Goal: Task Accomplishment & Management: Complete application form

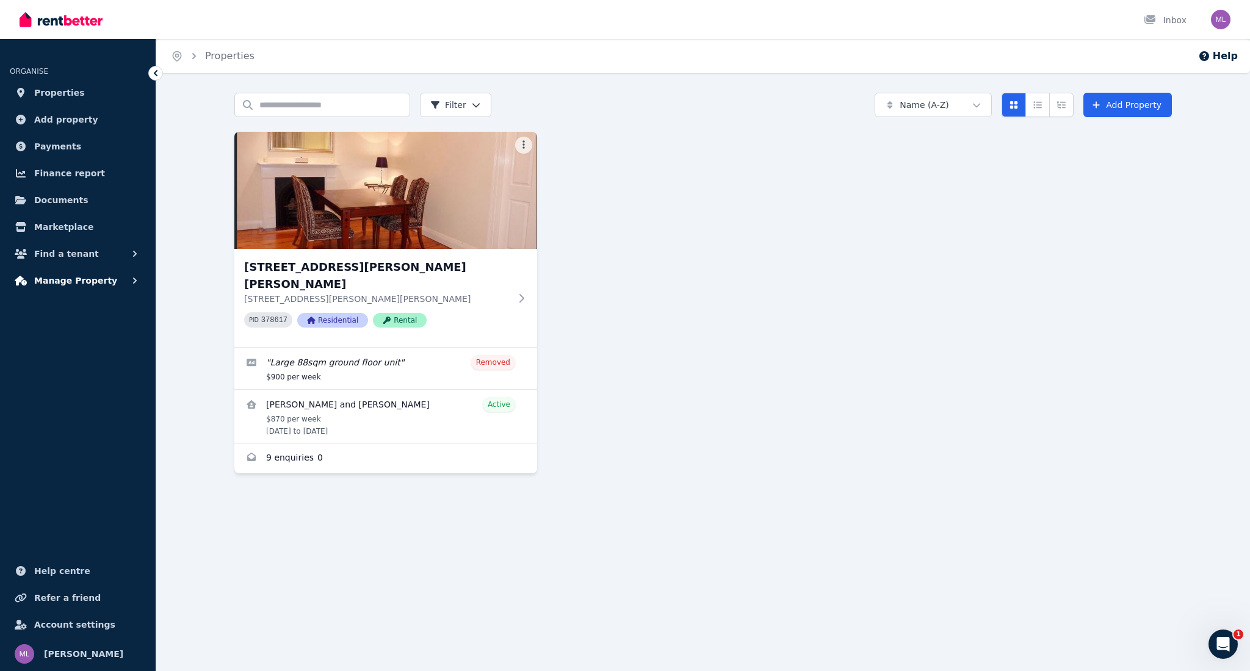
click at [66, 278] on span "Manage Property" at bounding box center [75, 280] width 83 height 15
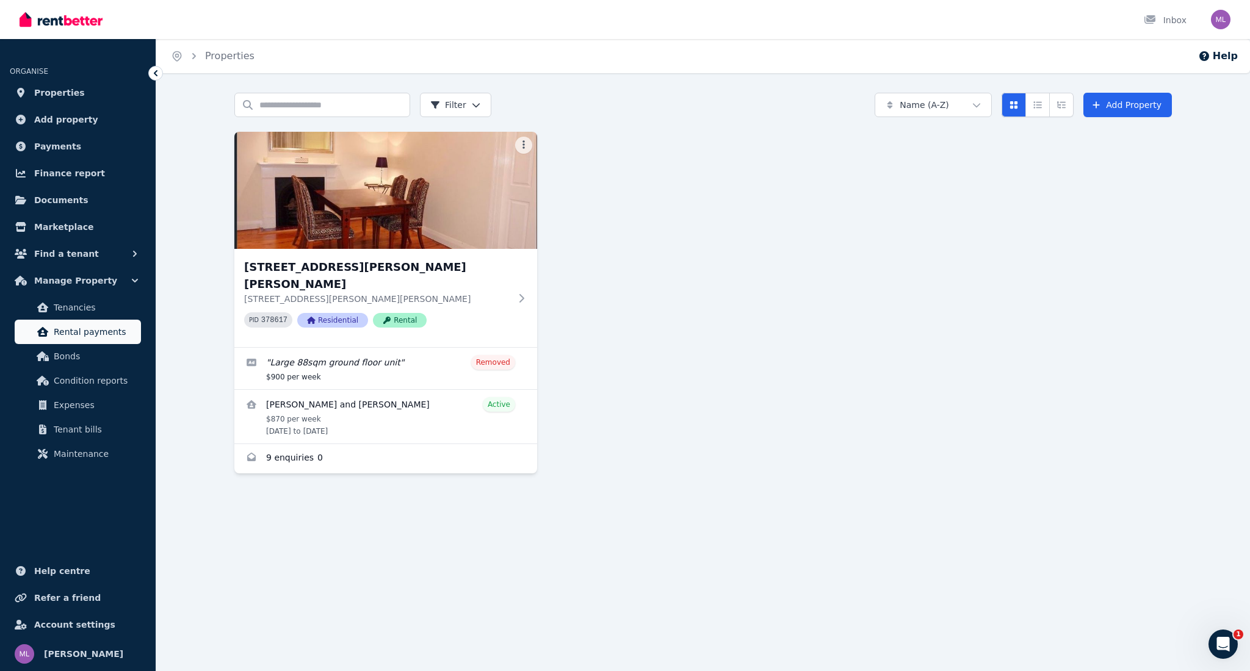
drag, startPoint x: 87, startPoint y: 334, endPoint x: 106, endPoint y: 333, distance: 19.5
click at [87, 334] on span "Rental payments" at bounding box center [95, 332] width 82 height 15
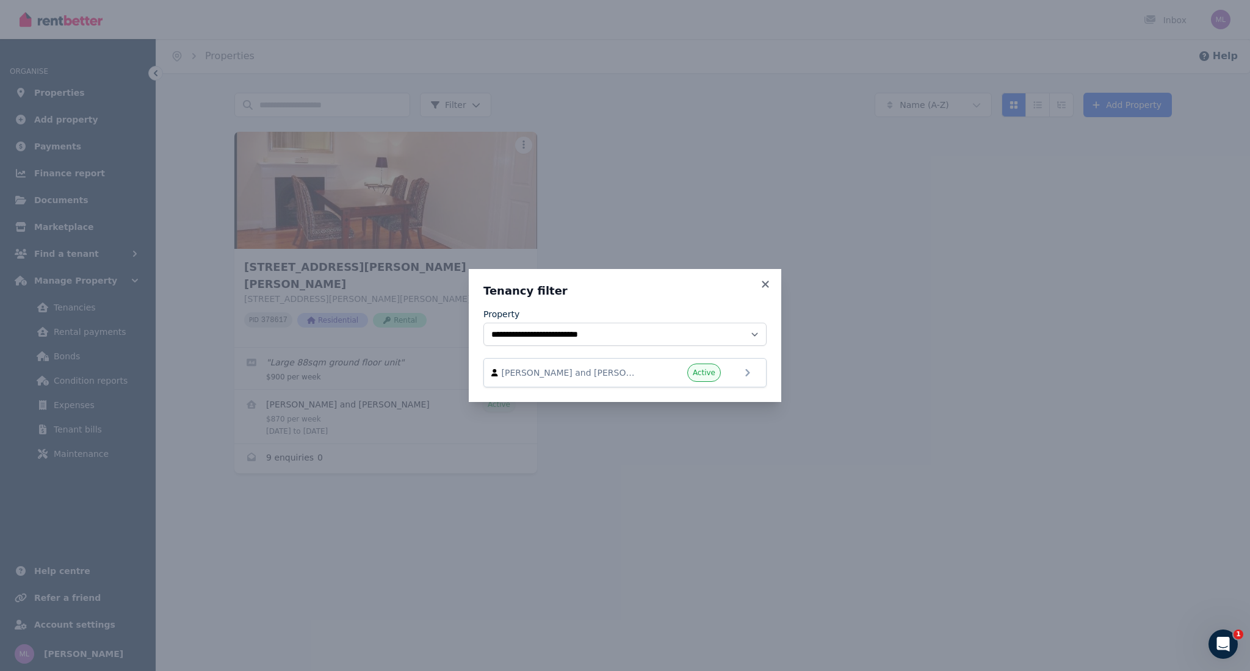
click at [763, 284] on icon at bounding box center [765, 284] width 12 height 11
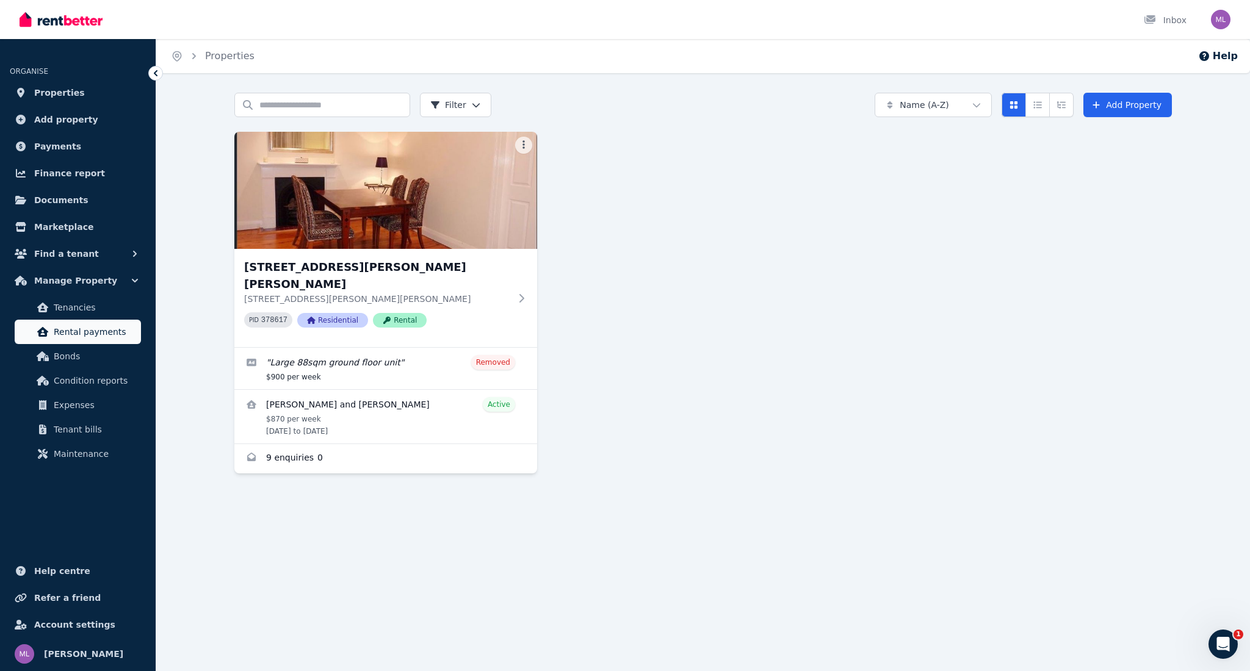
click at [50, 328] on link "Rental payments" at bounding box center [78, 332] width 126 height 24
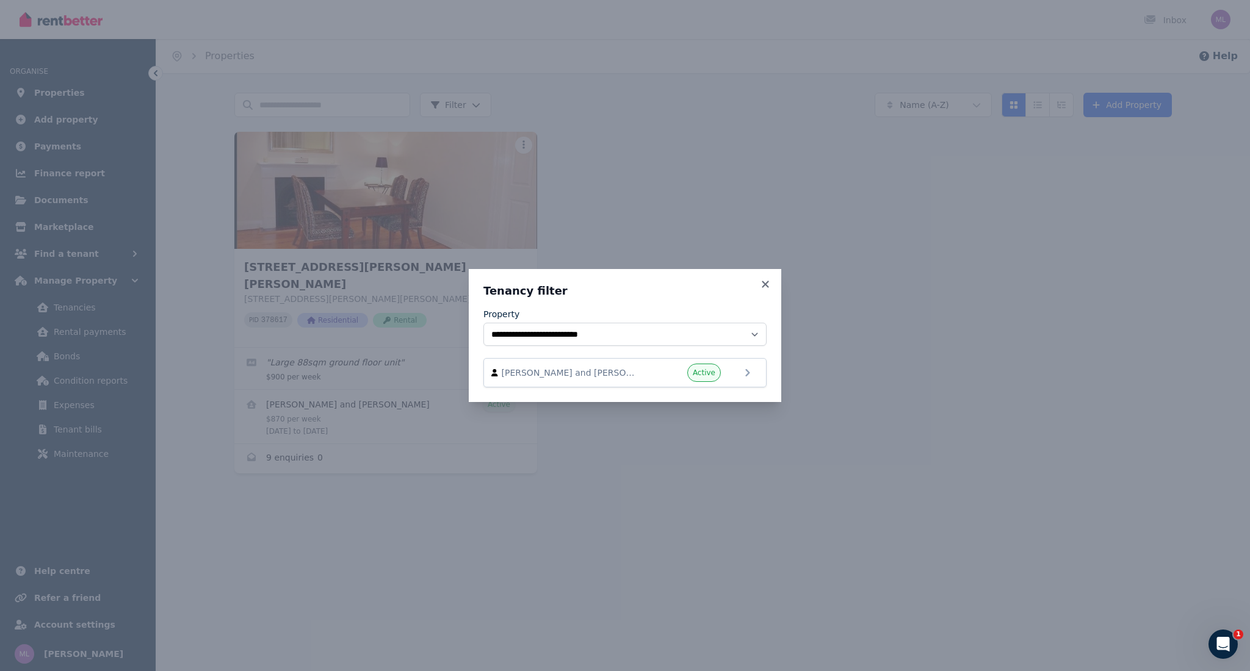
click at [763, 281] on icon at bounding box center [765, 284] width 12 height 11
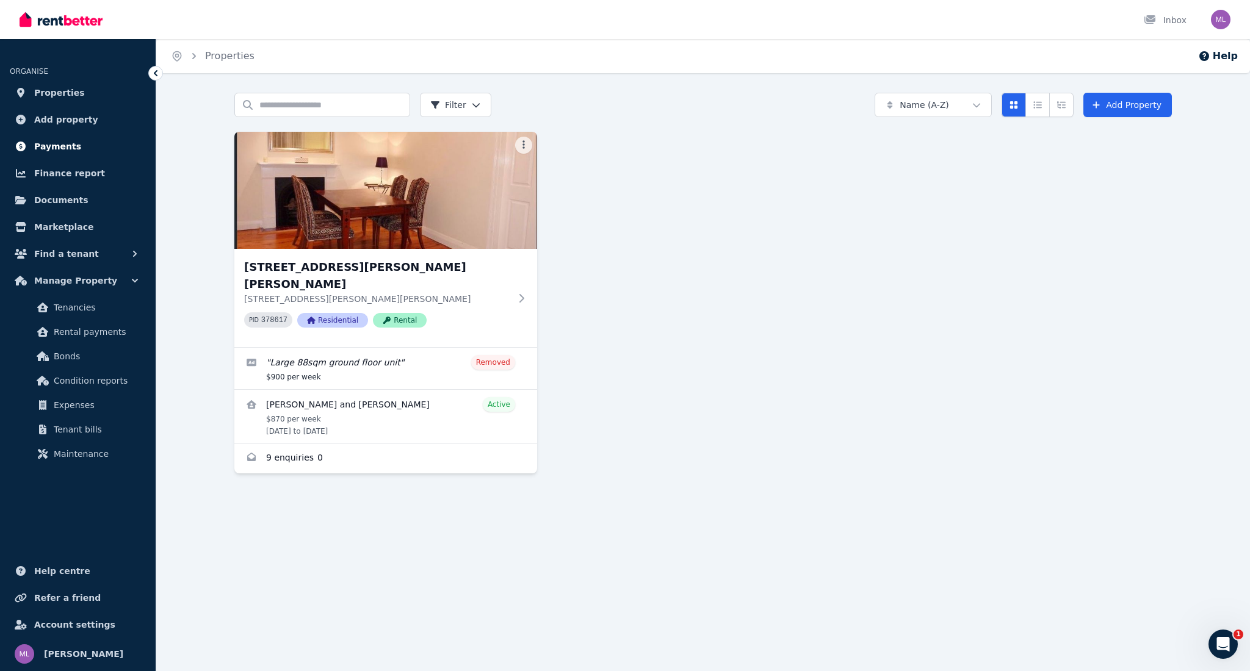
click at [49, 146] on span "Payments" at bounding box center [57, 146] width 47 height 15
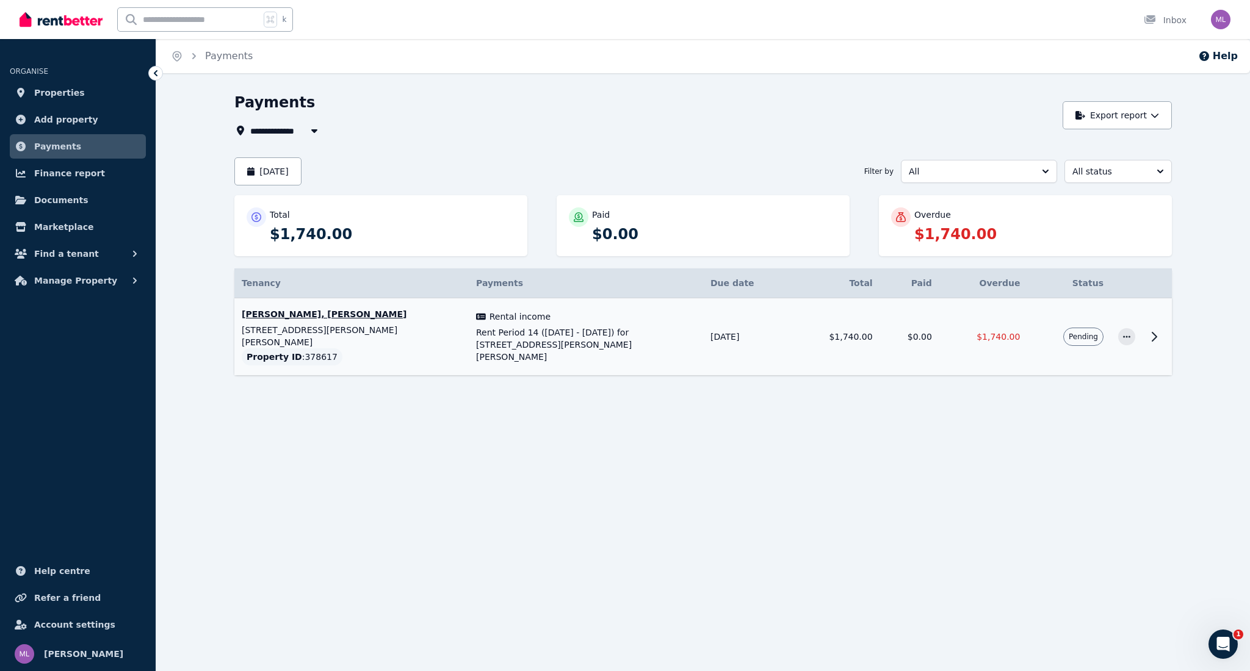
click at [1154, 332] on icon at bounding box center [1153, 336] width 15 height 15
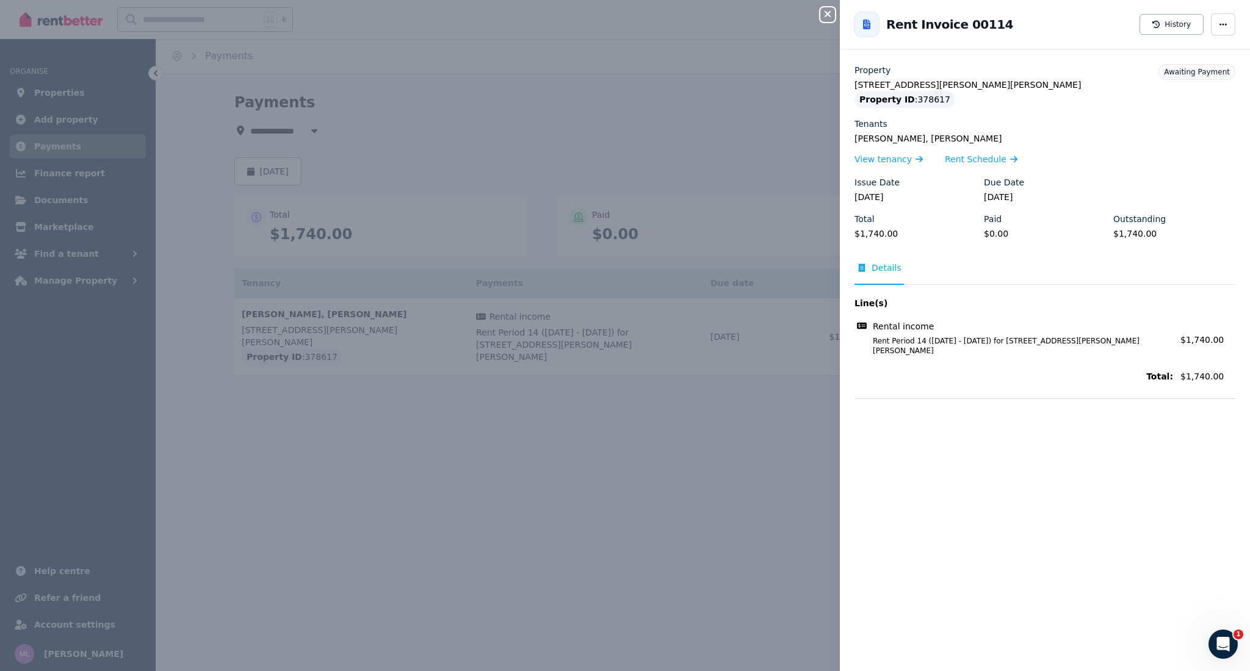
drag, startPoint x: 503, startPoint y: 169, endPoint x: 516, endPoint y: 170, distance: 13.4
click at [503, 169] on div "Close panel Back to Rent Invoice 00114 History Property [STREET_ADDRESS][PERSON…" at bounding box center [625, 335] width 1250 height 671
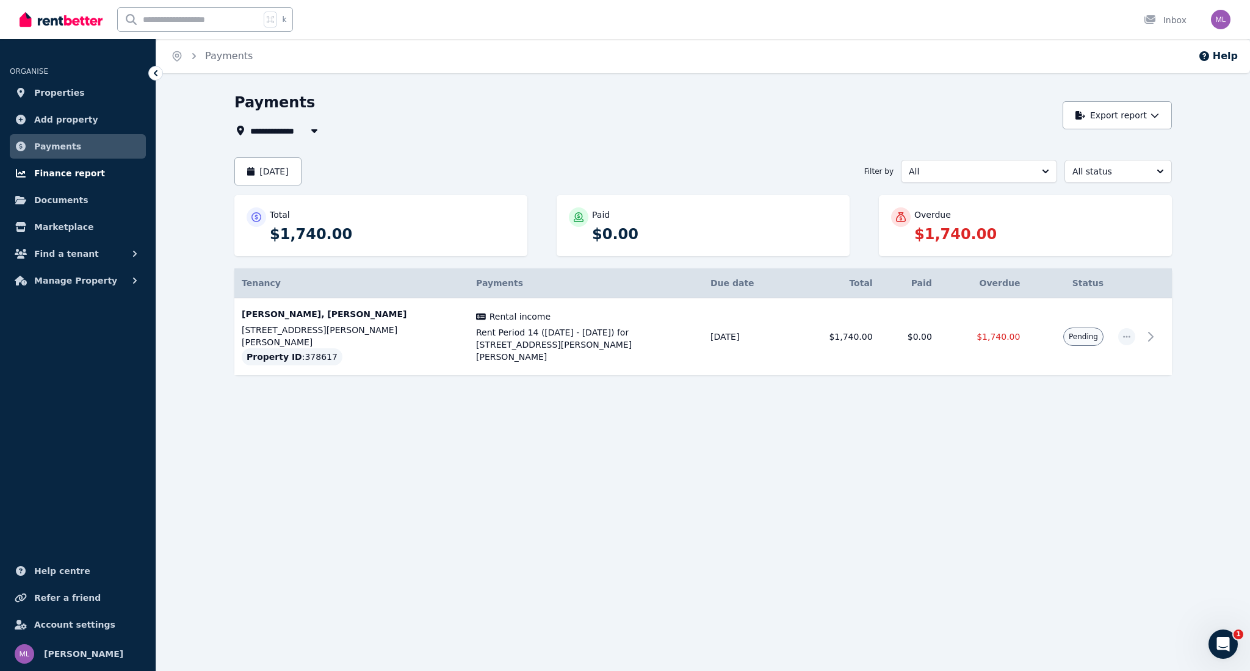
click at [40, 175] on span "Finance report" at bounding box center [69, 173] width 71 height 15
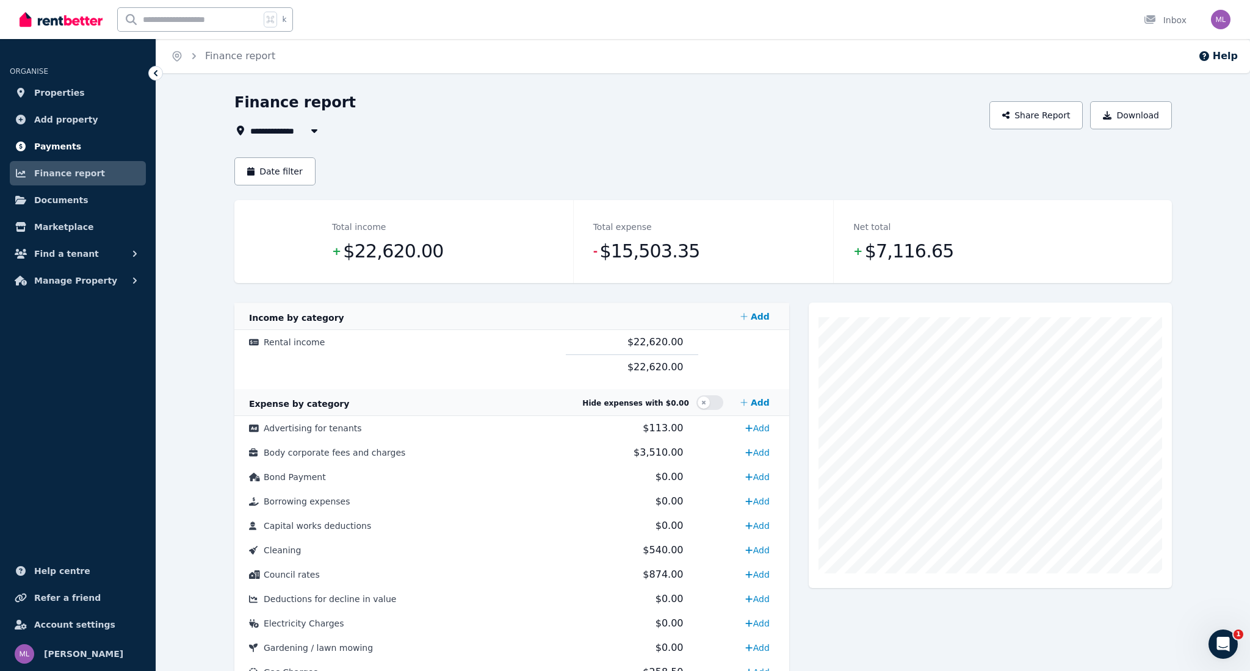
click at [44, 146] on span "Payments" at bounding box center [57, 146] width 47 height 15
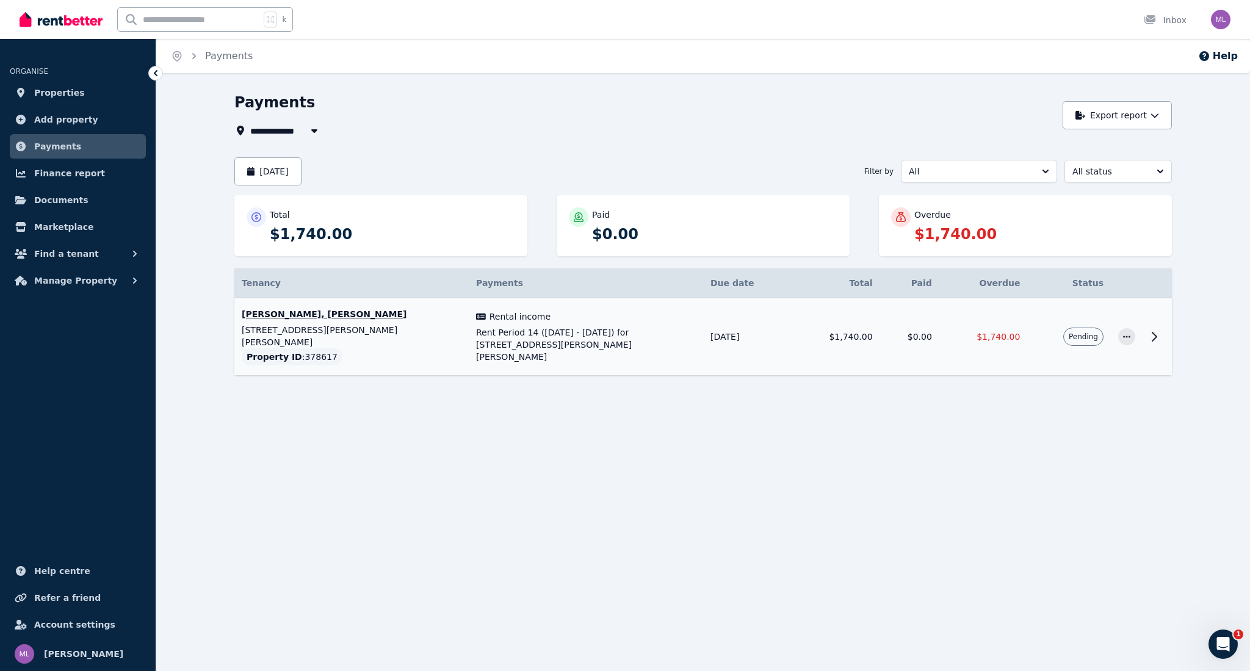
click at [1093, 332] on span "Pending" at bounding box center [1082, 337] width 29 height 10
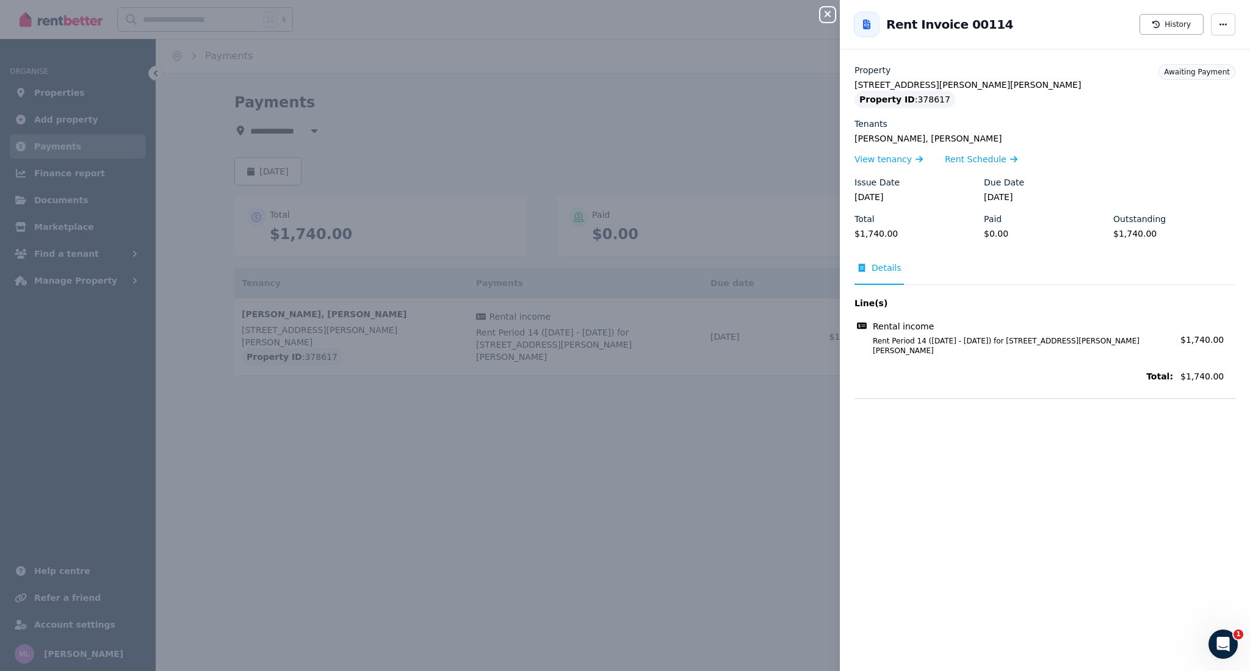
click at [1190, 72] on span "Awaiting Payment" at bounding box center [1197, 72] width 66 height 9
click at [829, 13] on icon "button" at bounding box center [827, 14] width 6 height 6
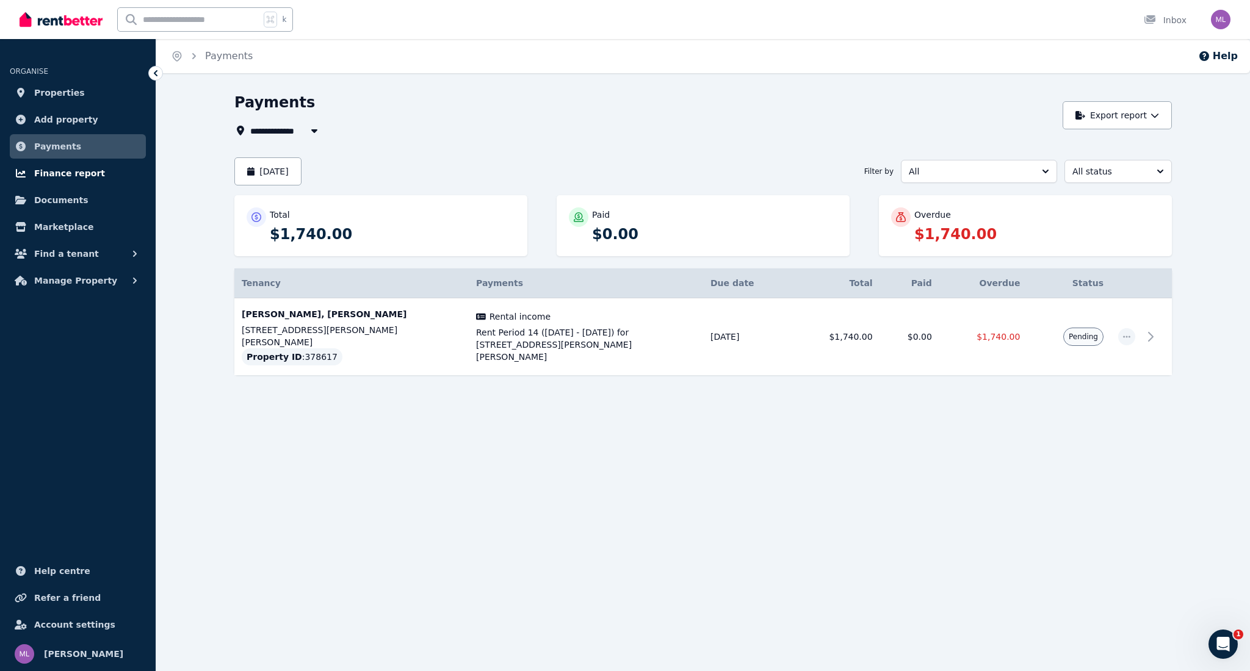
click at [38, 174] on span "Finance report" at bounding box center [69, 173] width 71 height 15
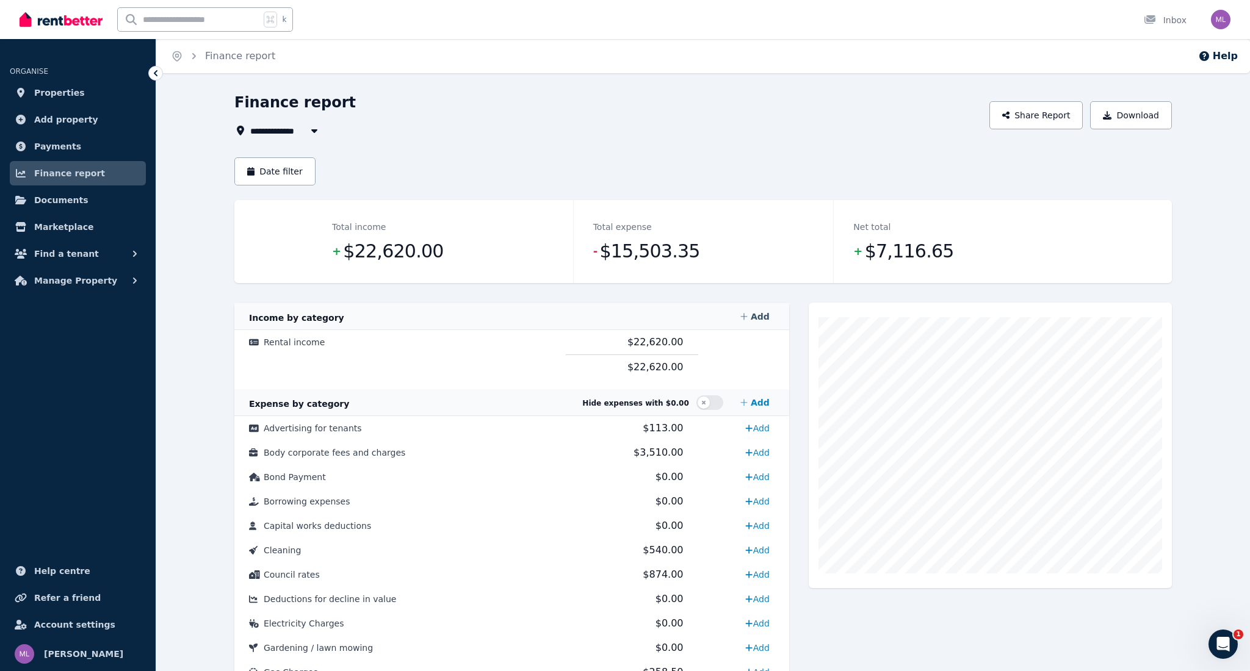
click at [752, 315] on link "Add" at bounding box center [754, 316] width 39 height 24
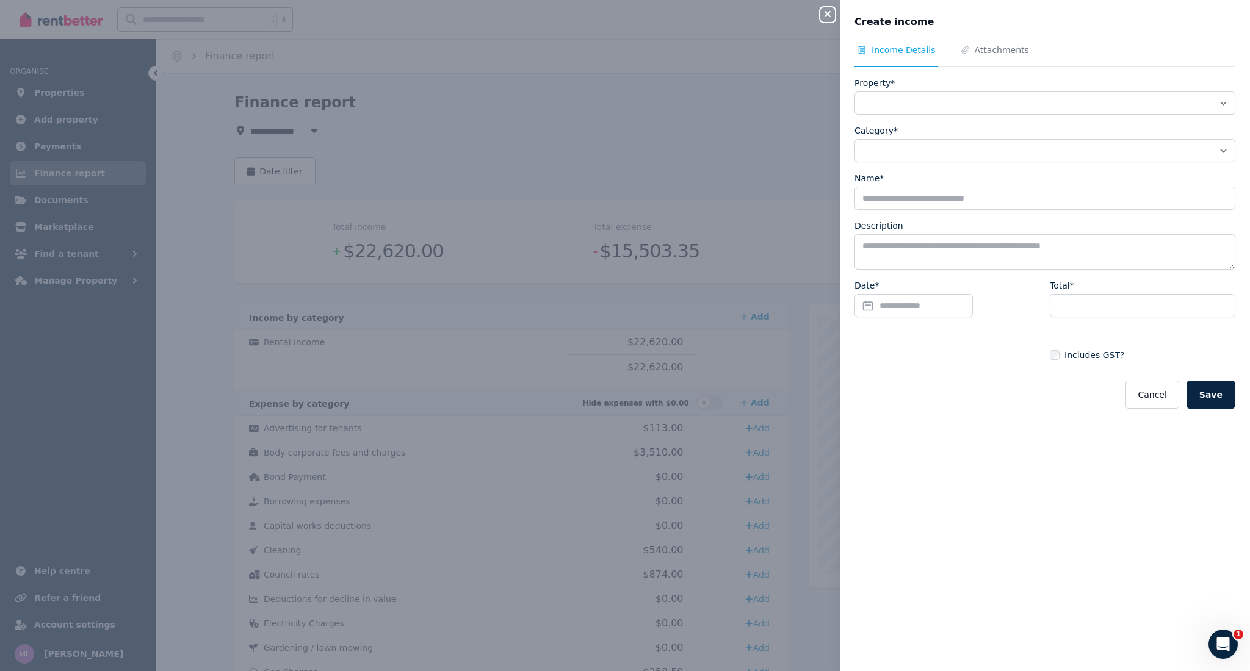
click at [825, 17] on icon "button" at bounding box center [827, 14] width 6 height 6
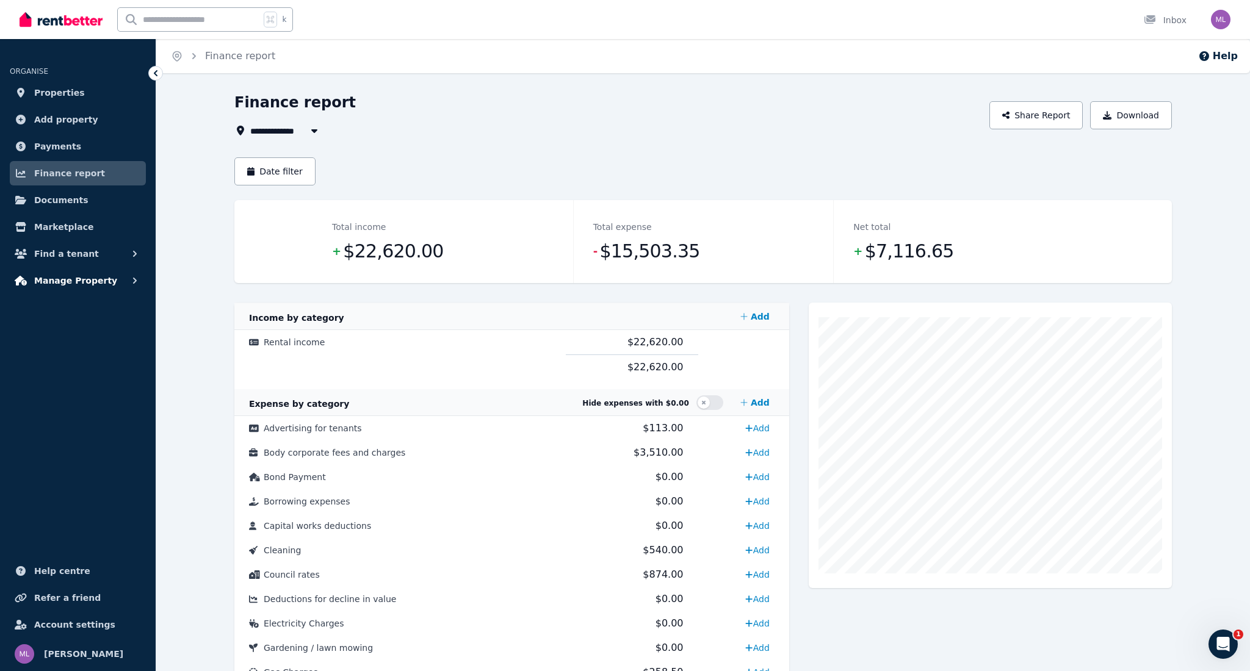
click at [59, 282] on span "Manage Property" at bounding box center [75, 280] width 83 height 15
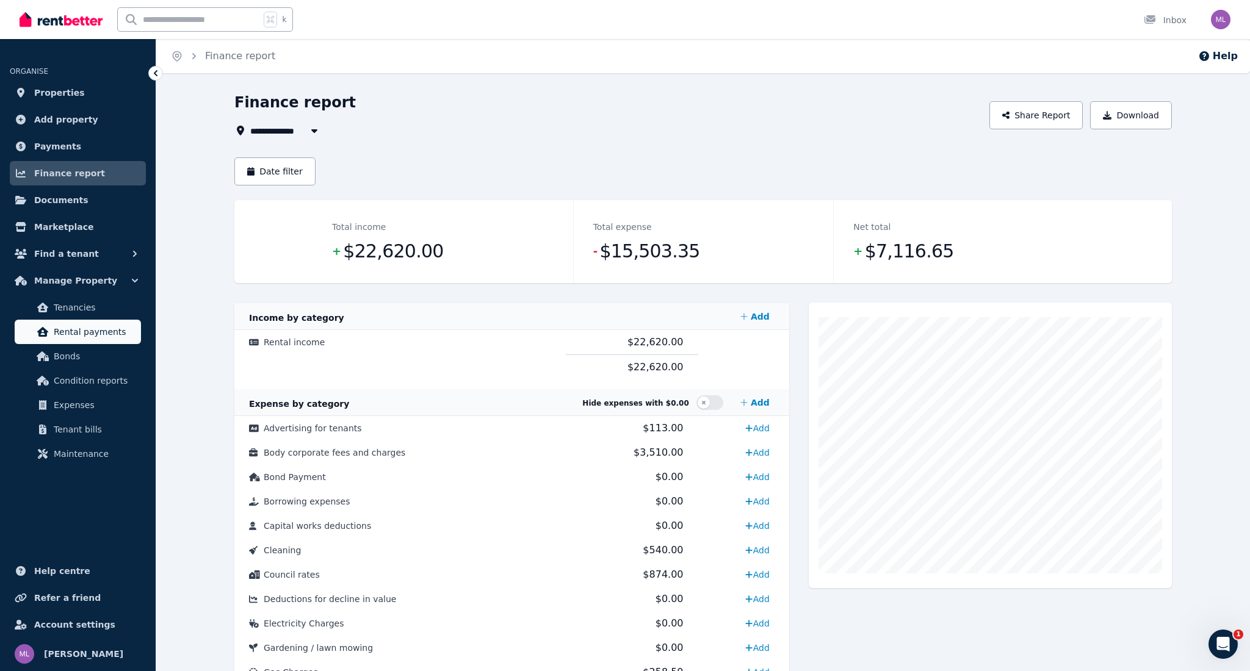
click at [77, 335] on span "Rental payments" at bounding box center [95, 332] width 82 height 15
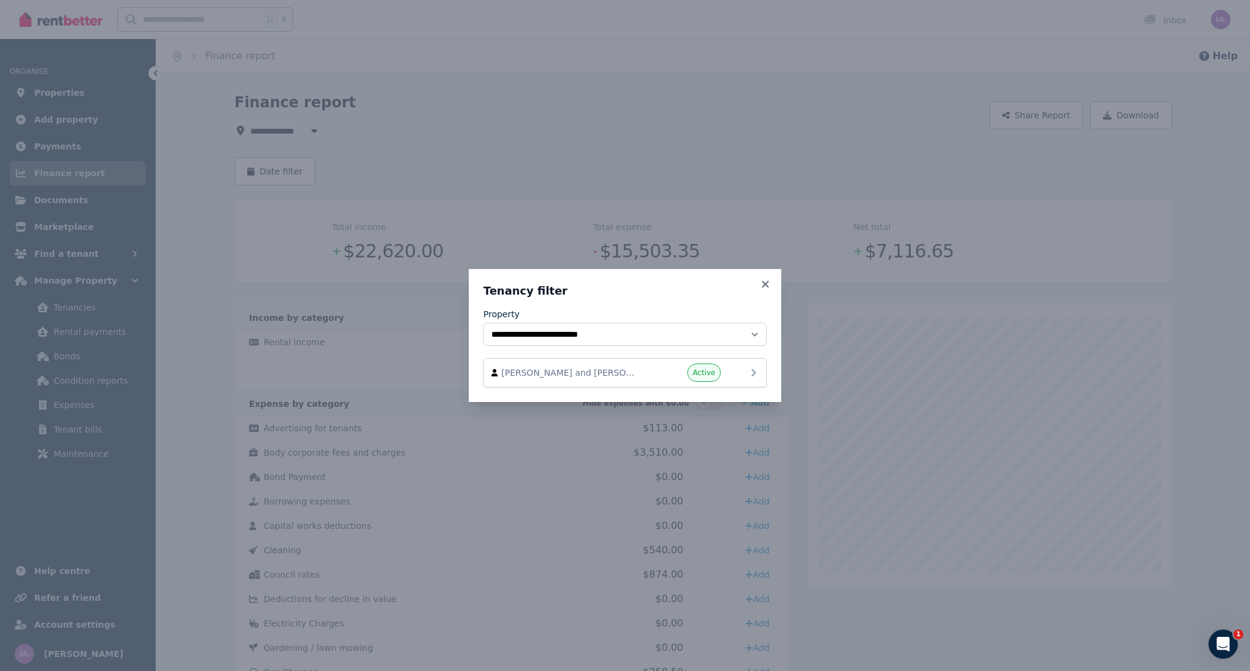
click at [707, 372] on span "Active" at bounding box center [704, 373] width 23 height 10
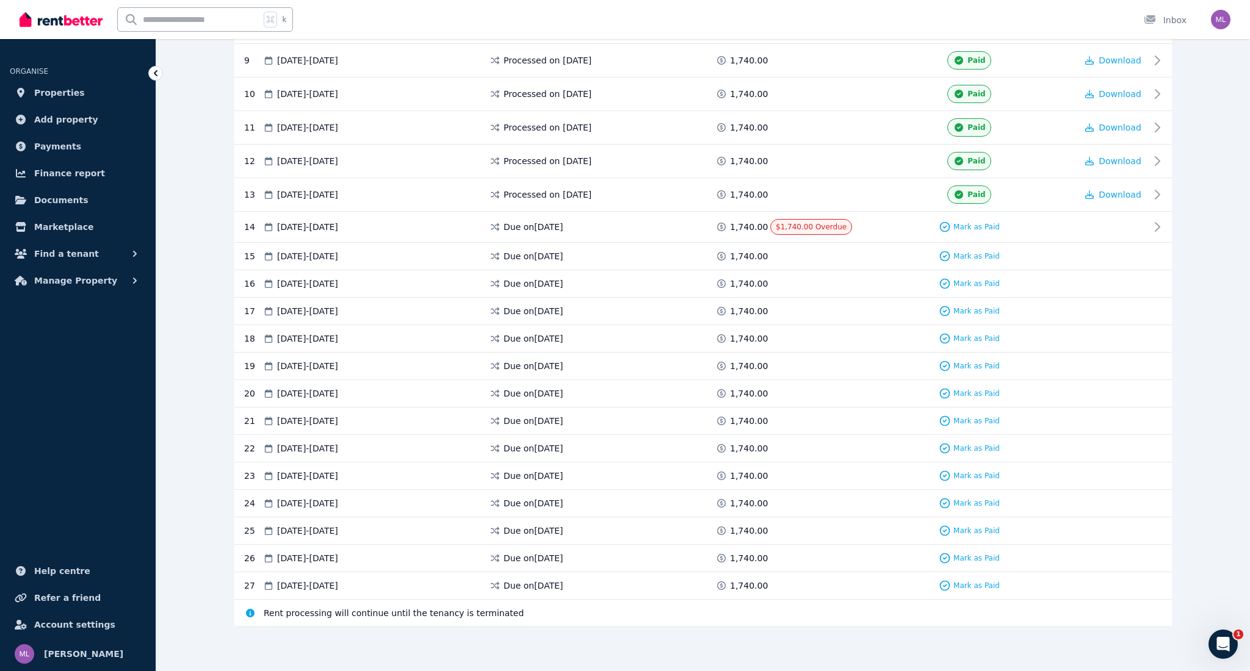
scroll to position [524, 0]
click at [984, 227] on span "Mark as Paid" at bounding box center [976, 228] width 46 height 10
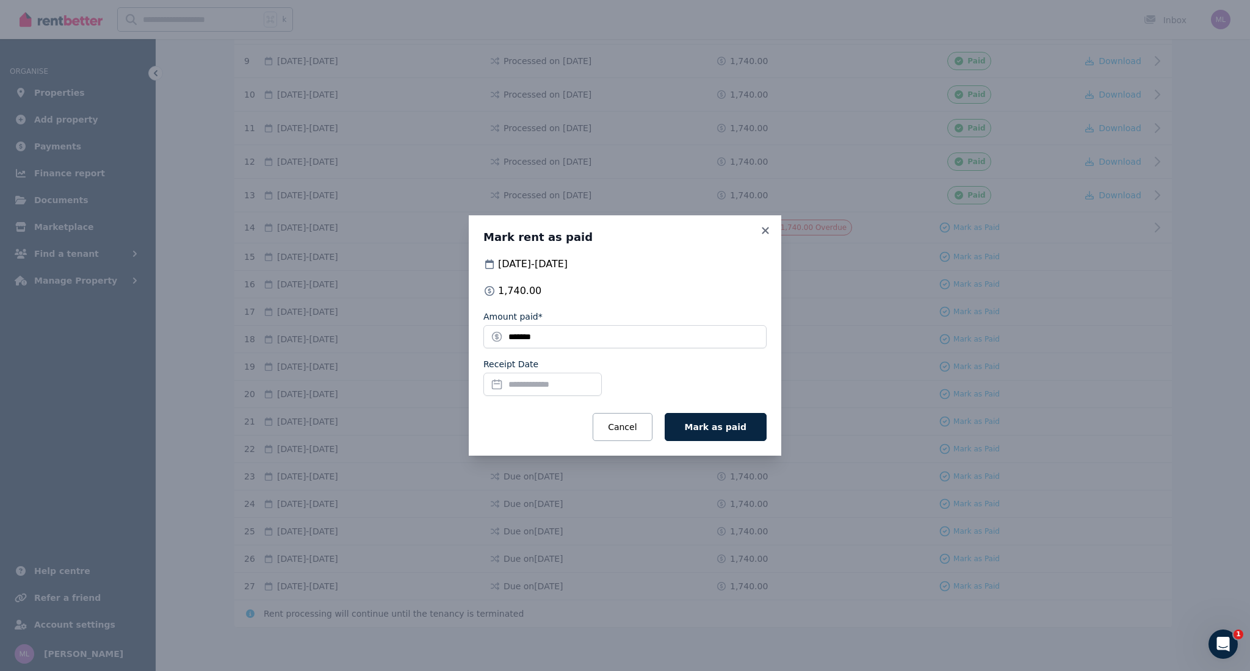
click at [510, 384] on input "Receipt Date" at bounding box center [542, 384] width 118 height 23
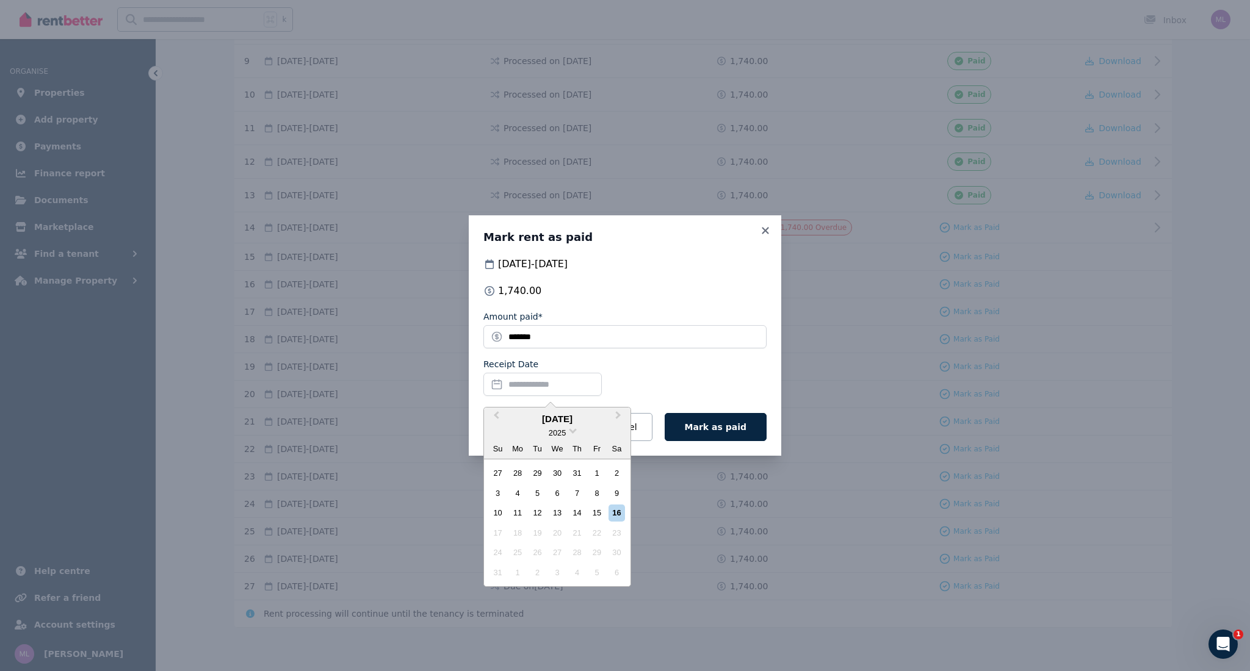
click at [558, 511] on div "13" at bounding box center [557, 513] width 16 height 16
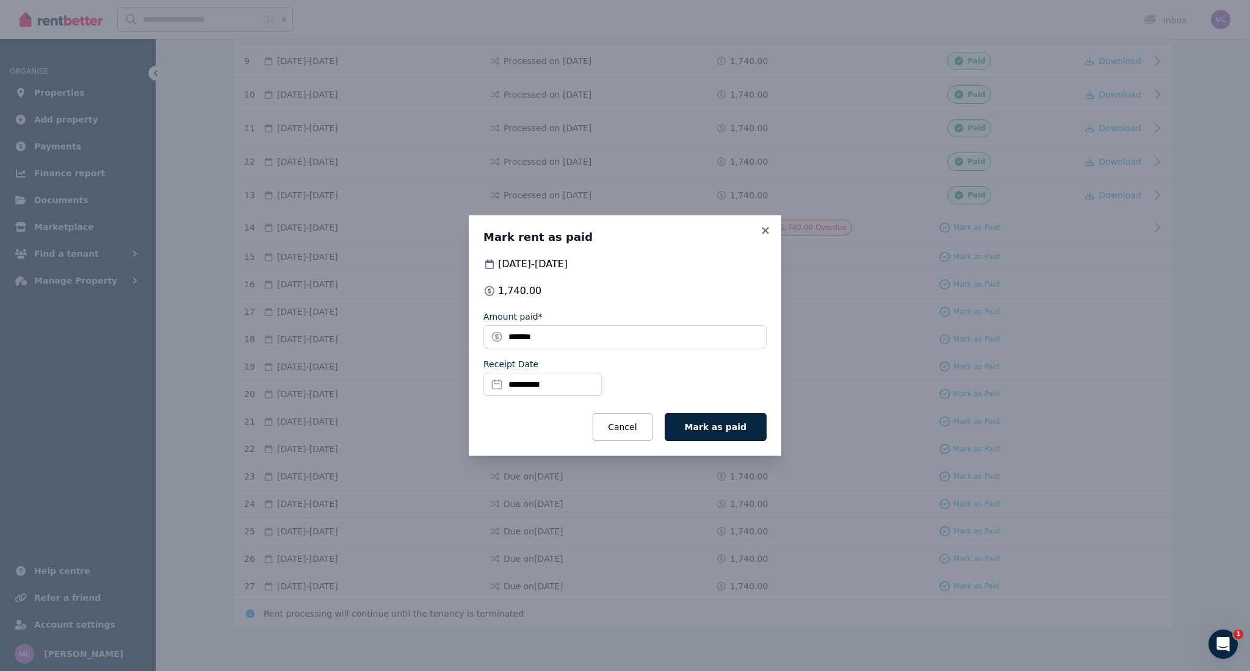
drag, startPoint x: 715, startPoint y: 427, endPoint x: 708, endPoint y: 430, distance: 7.1
click at [714, 427] on span "Mark as paid" at bounding box center [716, 427] width 62 height 10
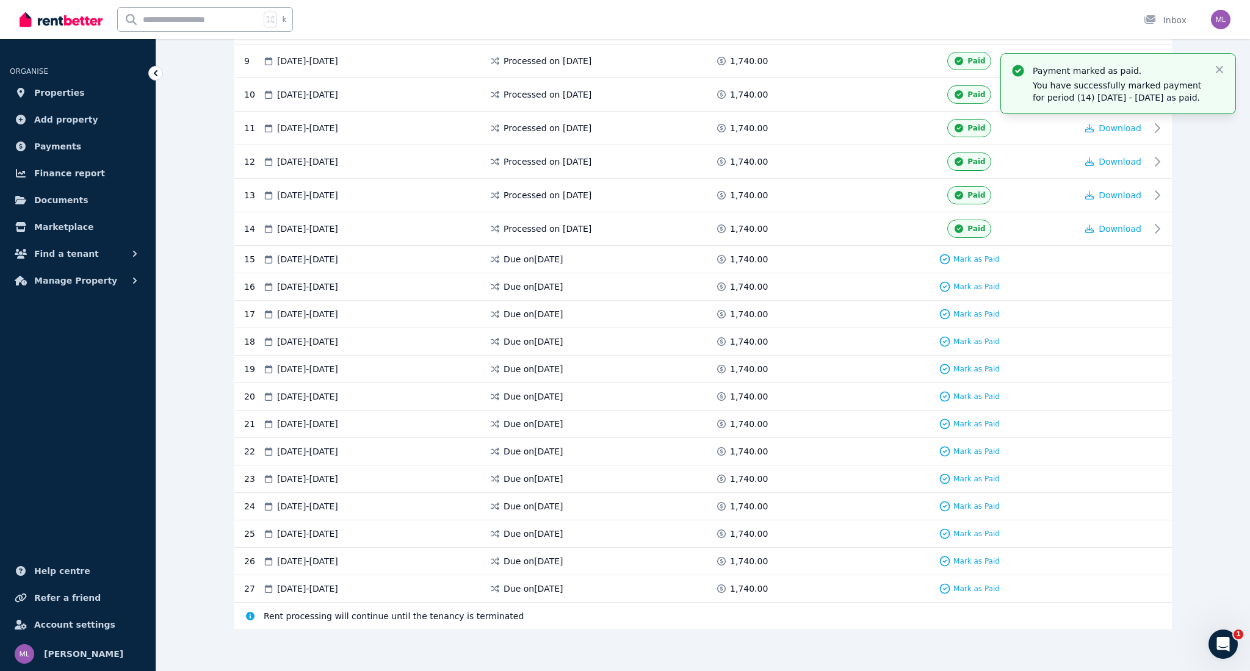
click at [1221, 70] on icon "button" at bounding box center [1219, 69] width 12 height 12
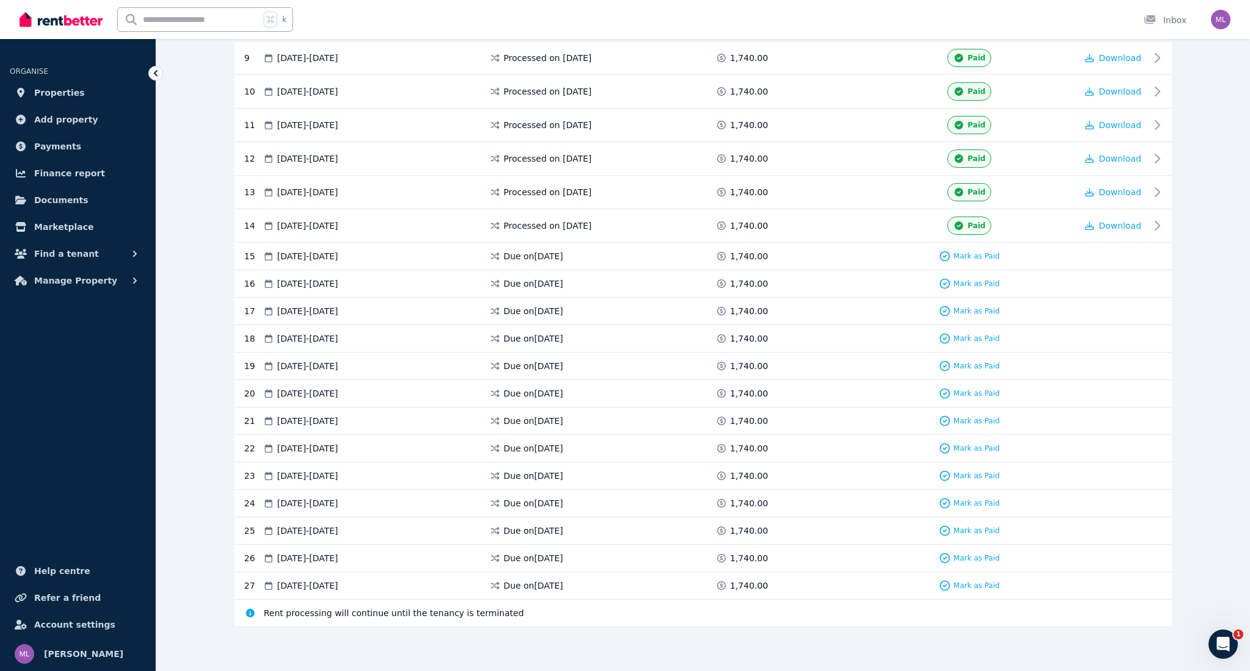
scroll to position [527, 0]
click at [48, 281] on span "Manage Property" at bounding box center [75, 280] width 83 height 15
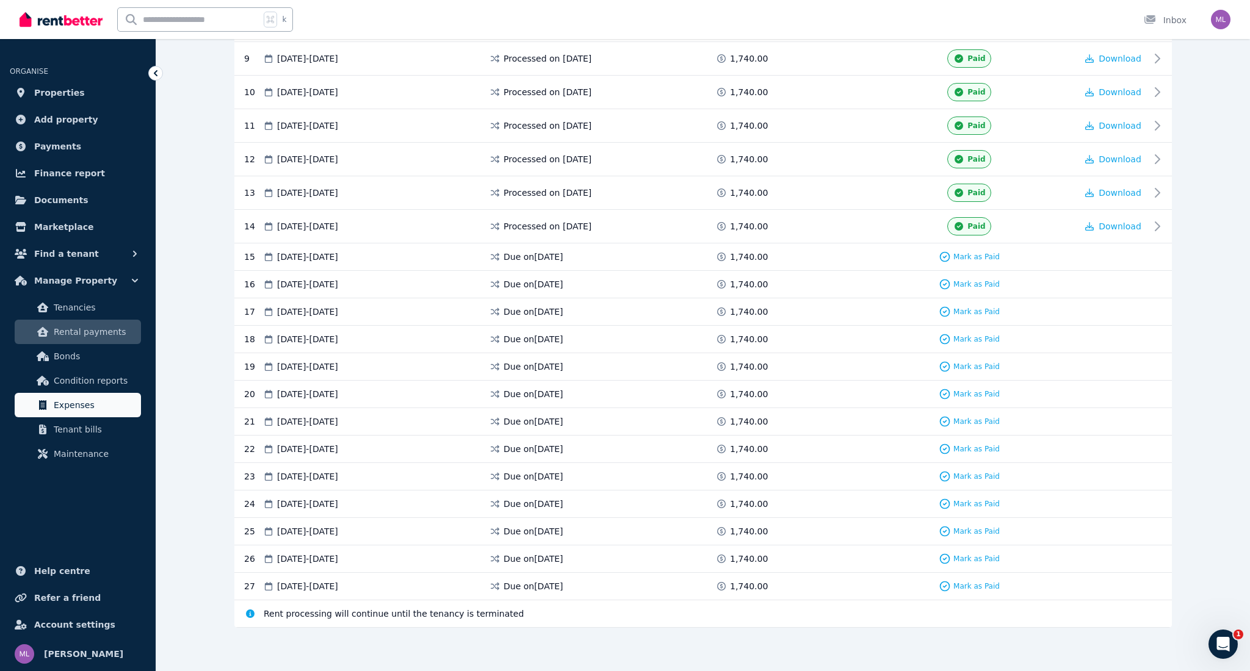
click at [74, 406] on span "Expenses" at bounding box center [95, 405] width 82 height 15
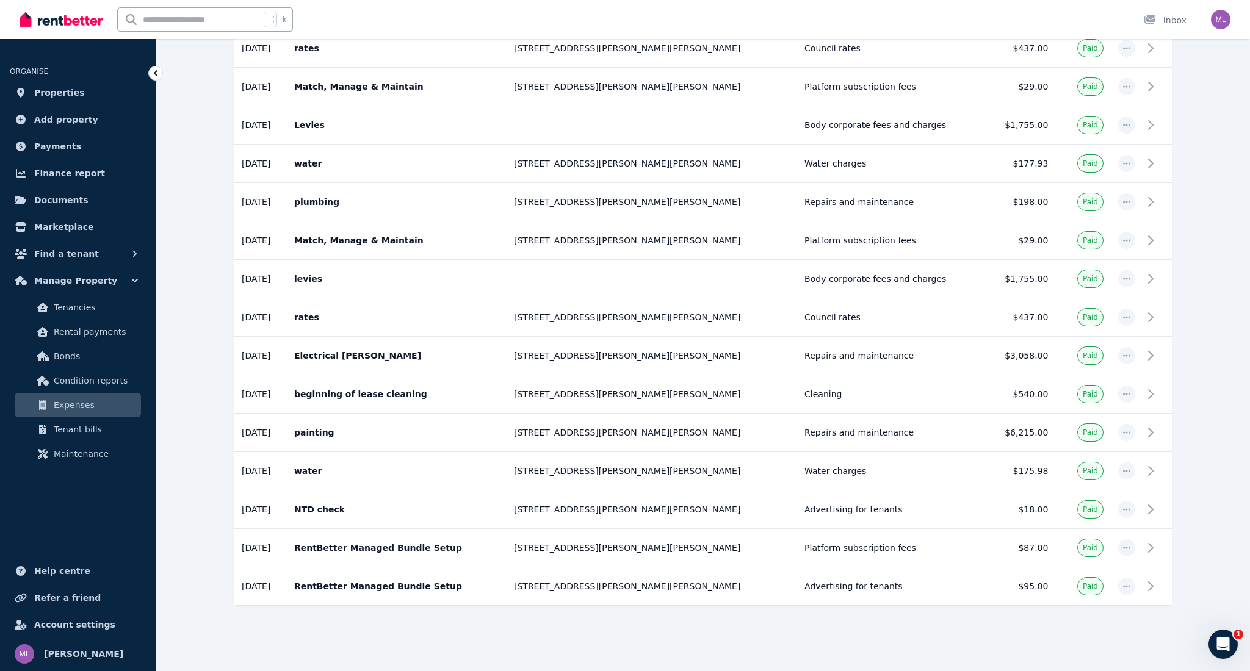
scroll to position [425, 0]
drag, startPoint x: 70, startPoint y: 376, endPoint x: 76, endPoint y: 373, distance: 6.3
click at [70, 376] on span "Condition reports" at bounding box center [95, 380] width 82 height 15
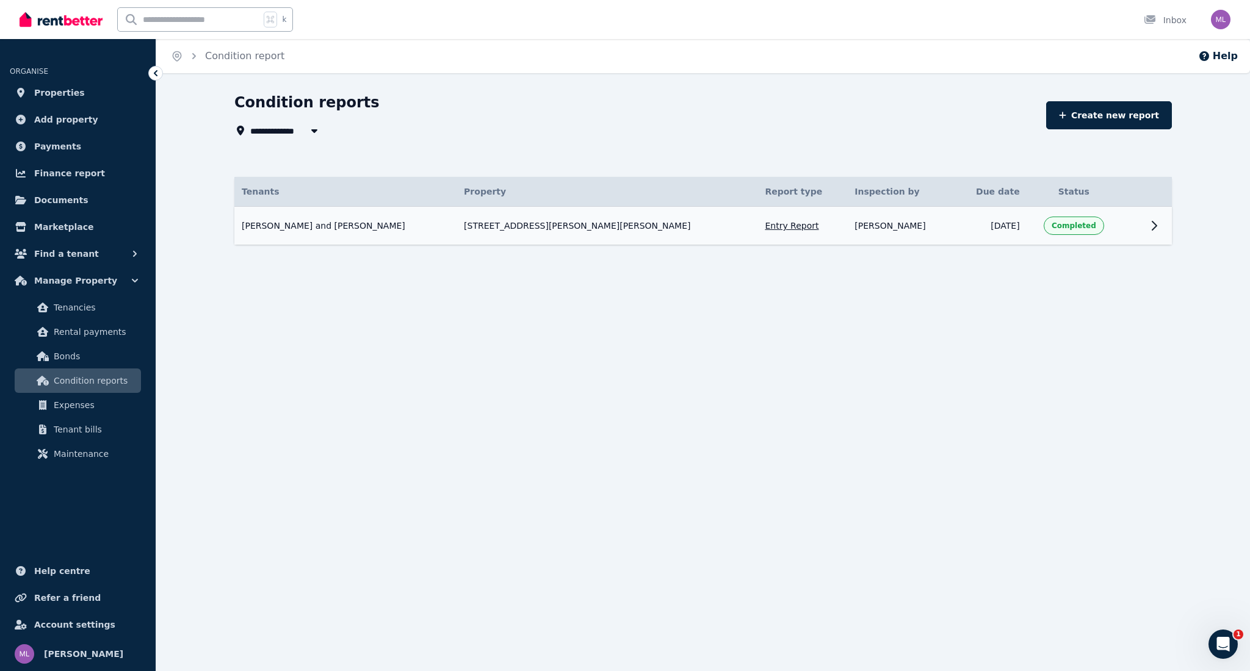
click at [1157, 223] on icon at bounding box center [1153, 225] width 15 height 15
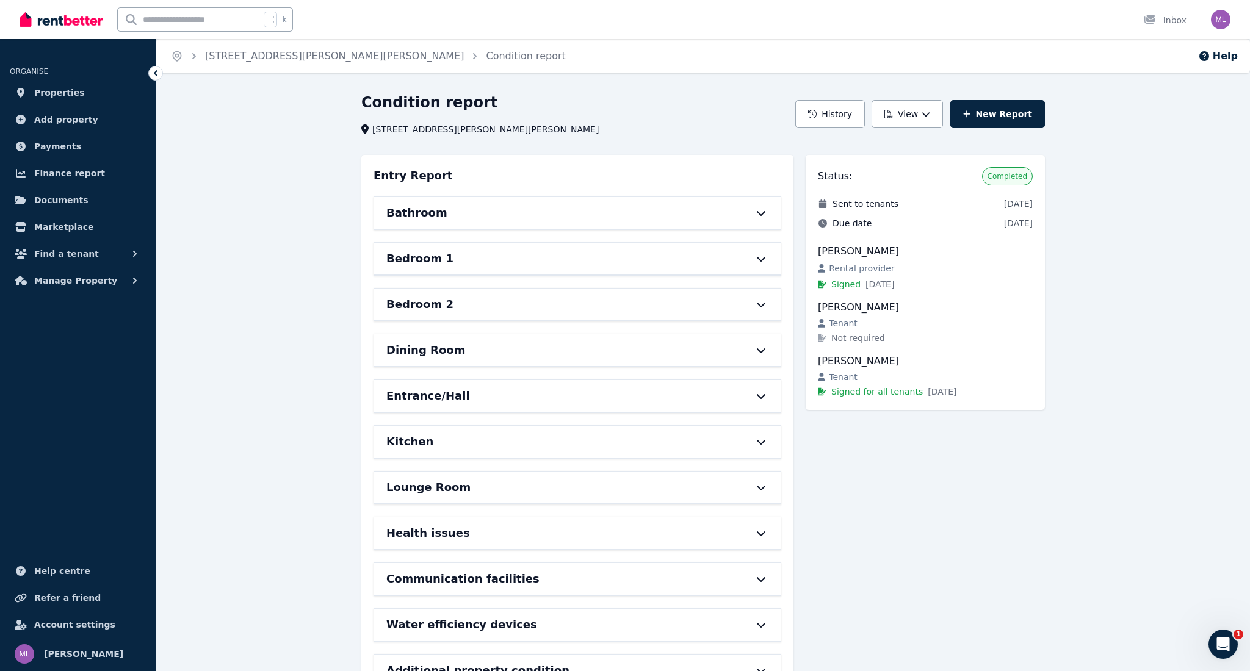
click at [762, 213] on icon at bounding box center [761, 213] width 15 height 10
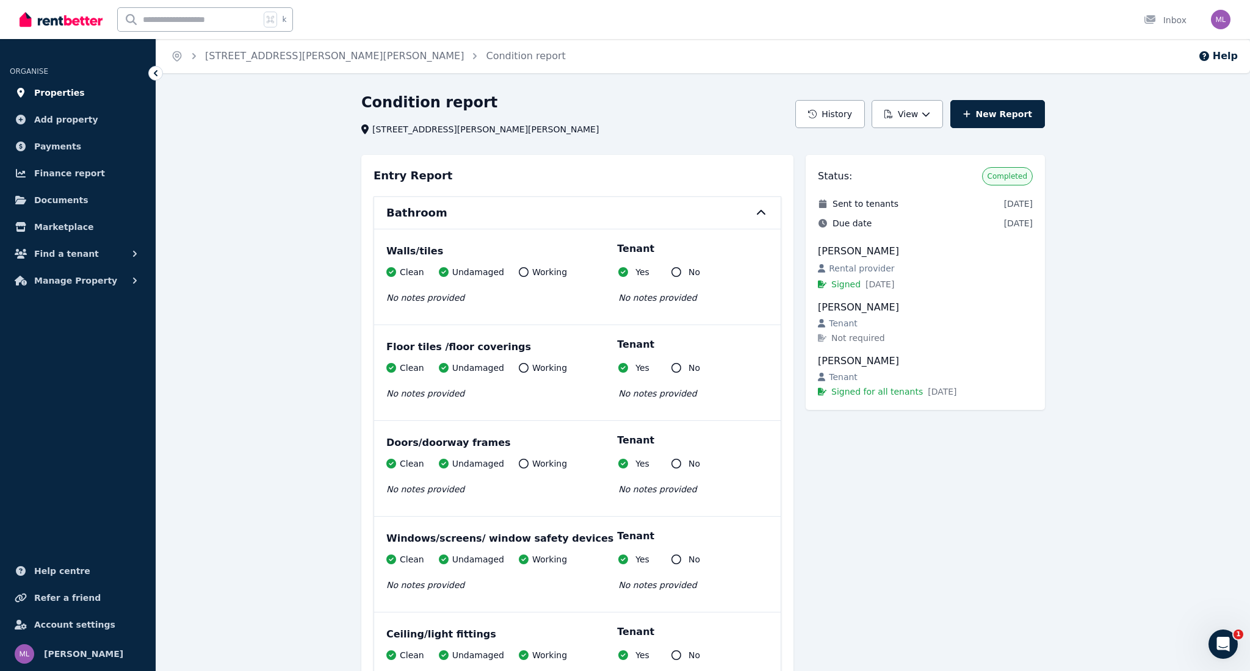
click at [66, 92] on span "Properties" at bounding box center [59, 92] width 51 height 15
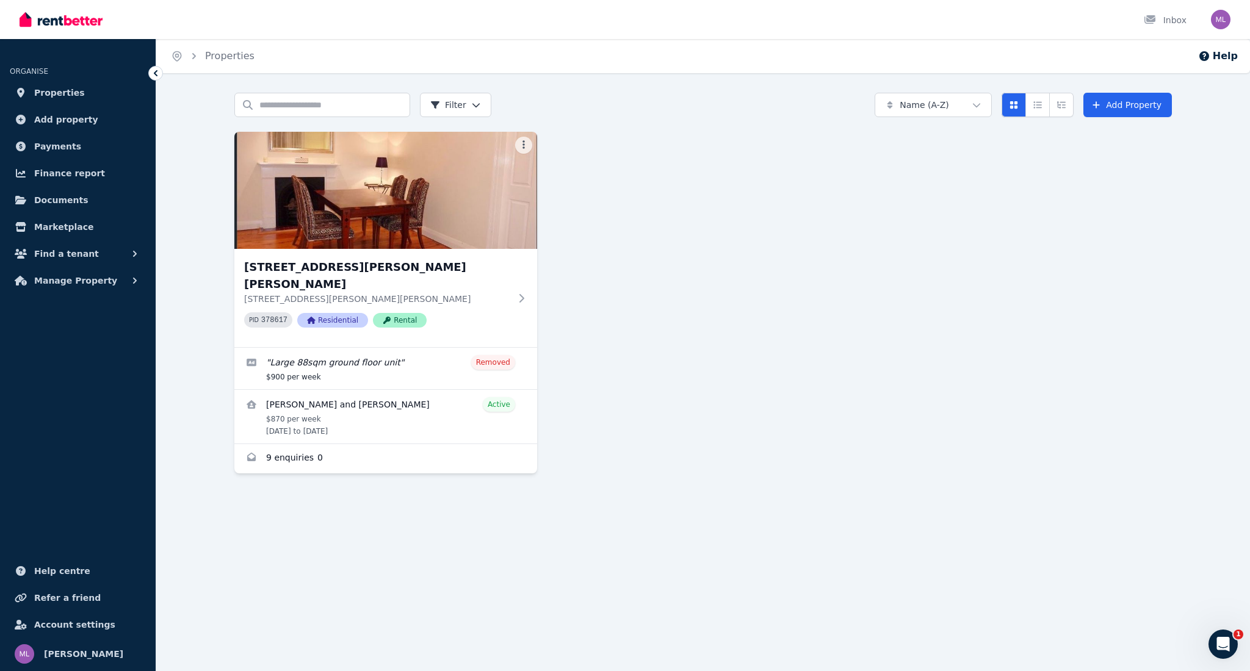
click at [1226, 642] on icon "Open Intercom Messenger" at bounding box center [1223, 645] width 20 height 20
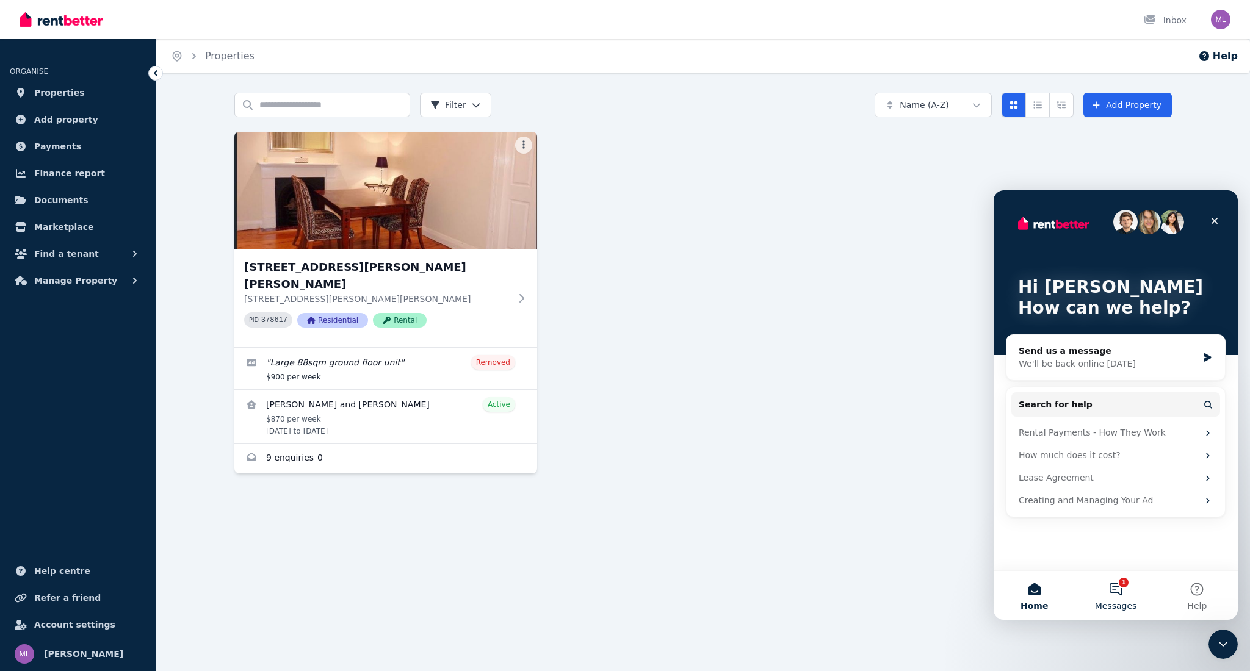
click at [1117, 591] on button "1 Messages" at bounding box center [1114, 595] width 81 height 49
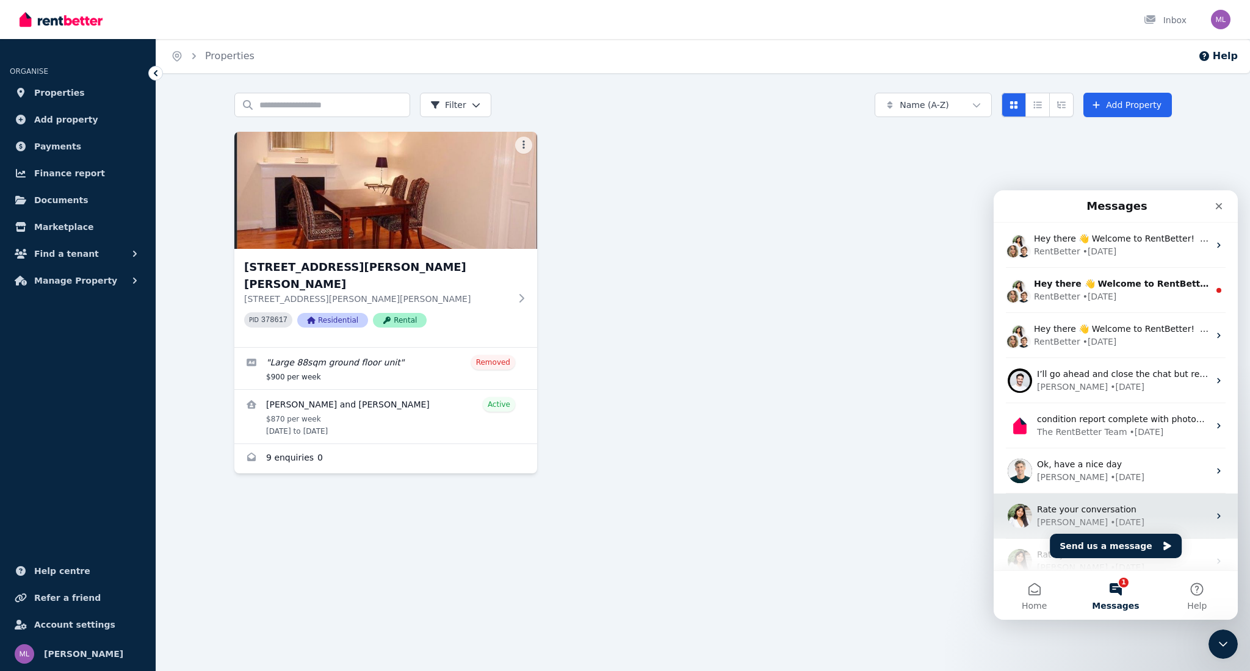
scroll to position [2, 0]
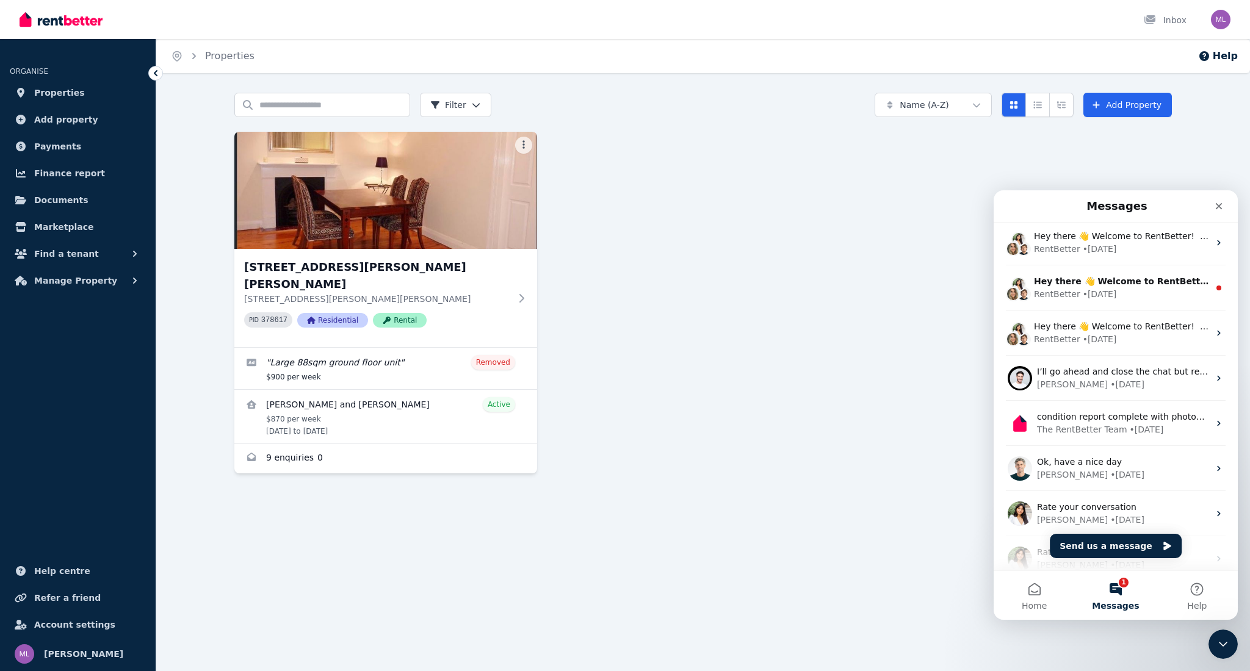
click at [783, 290] on div "[STREET_ADDRESS][PERSON_NAME][PERSON_NAME][PERSON_NAME][PERSON_NAME] PID 378617…" at bounding box center [702, 303] width 937 height 342
click at [51, 115] on span "Add property" at bounding box center [66, 119] width 64 height 15
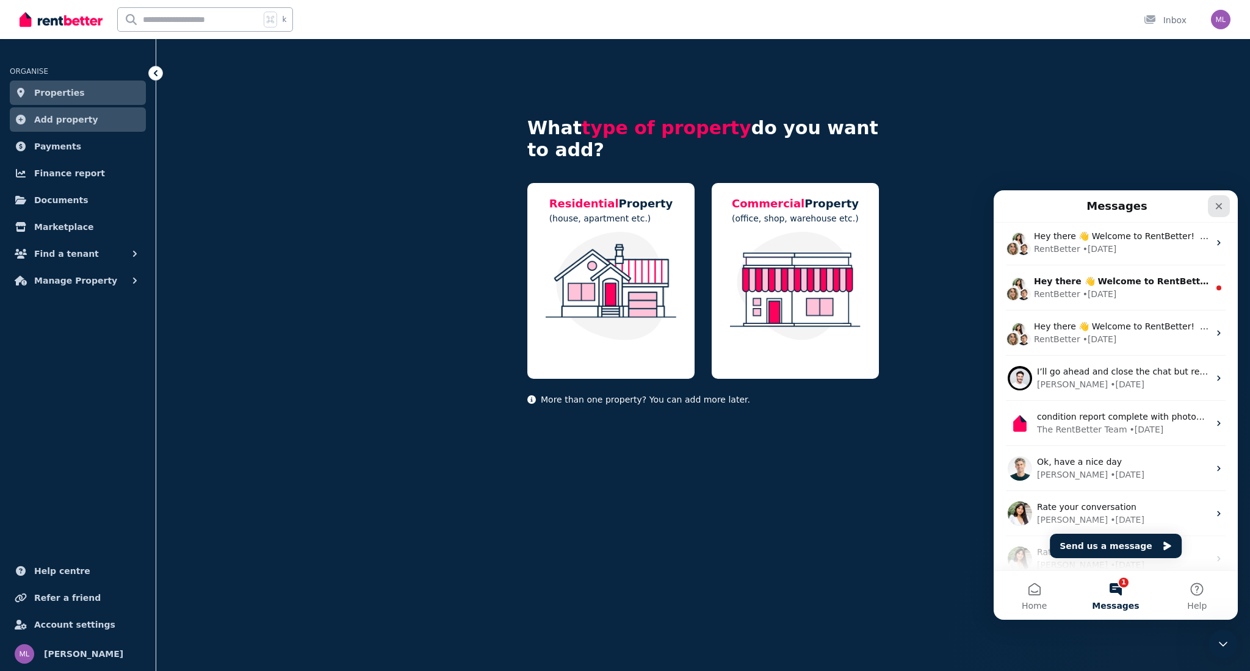
click at [1217, 204] on icon "Close" at bounding box center [1219, 206] width 10 height 10
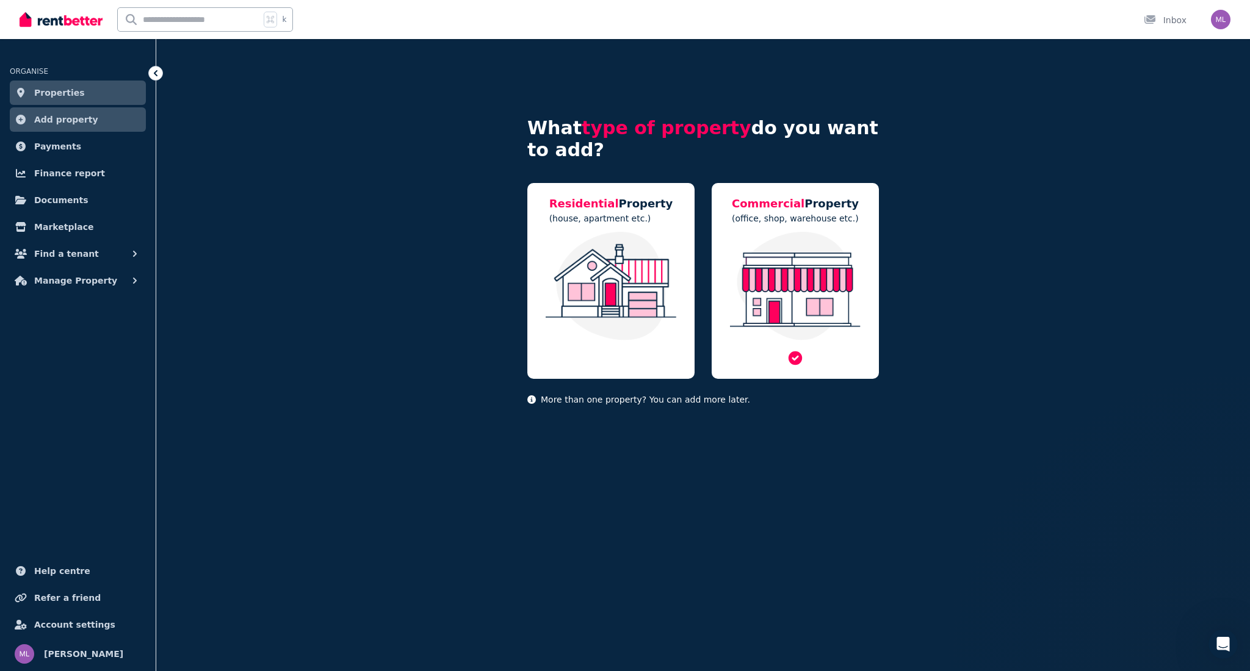
click at [780, 228] on div "Commercial Property (office, shop, warehouse etc.)" at bounding box center [794, 281] width 167 height 196
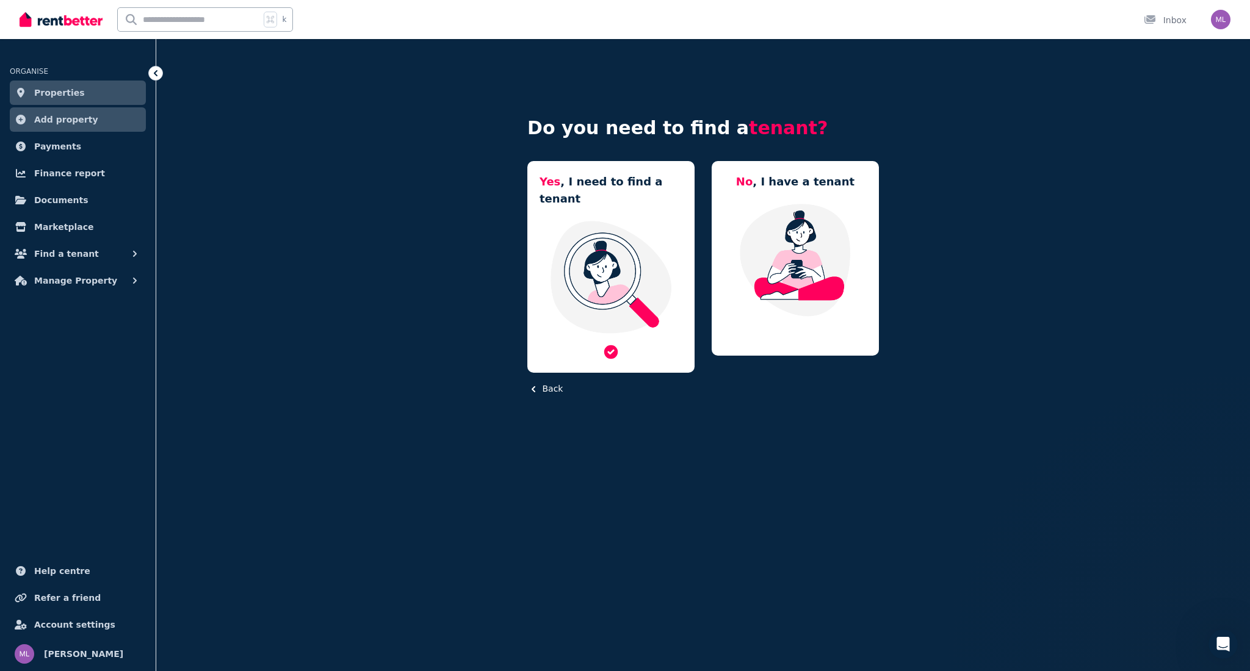
click at [599, 231] on img at bounding box center [610, 277] width 143 height 115
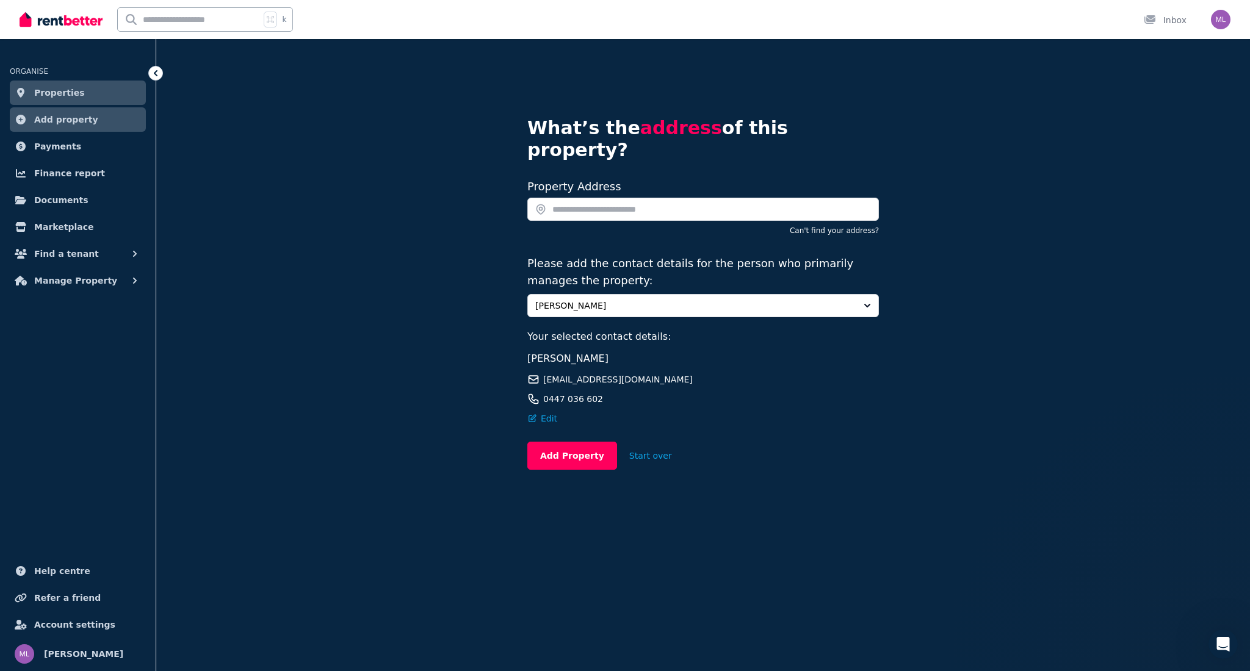
click at [580, 353] on span "[PERSON_NAME]" at bounding box center [567, 359] width 81 height 12
drag, startPoint x: 608, startPoint y: 185, endPoint x: 599, endPoint y: 186, distance: 9.2
click at [608, 198] on input "text" at bounding box center [702, 209] width 351 height 23
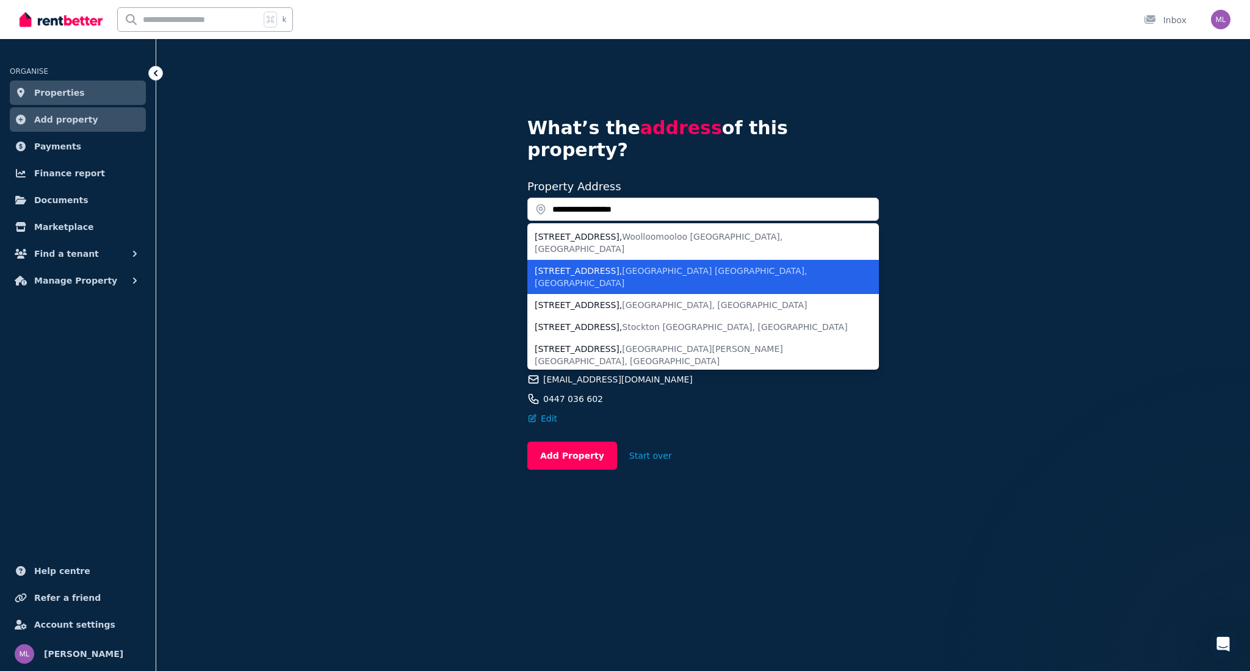
drag, startPoint x: 560, startPoint y: 239, endPoint x: 553, endPoint y: 239, distance: 7.3
click at [559, 265] on div "[STREET_ADDRESS]" at bounding box center [695, 277] width 322 height 24
type input "**********"
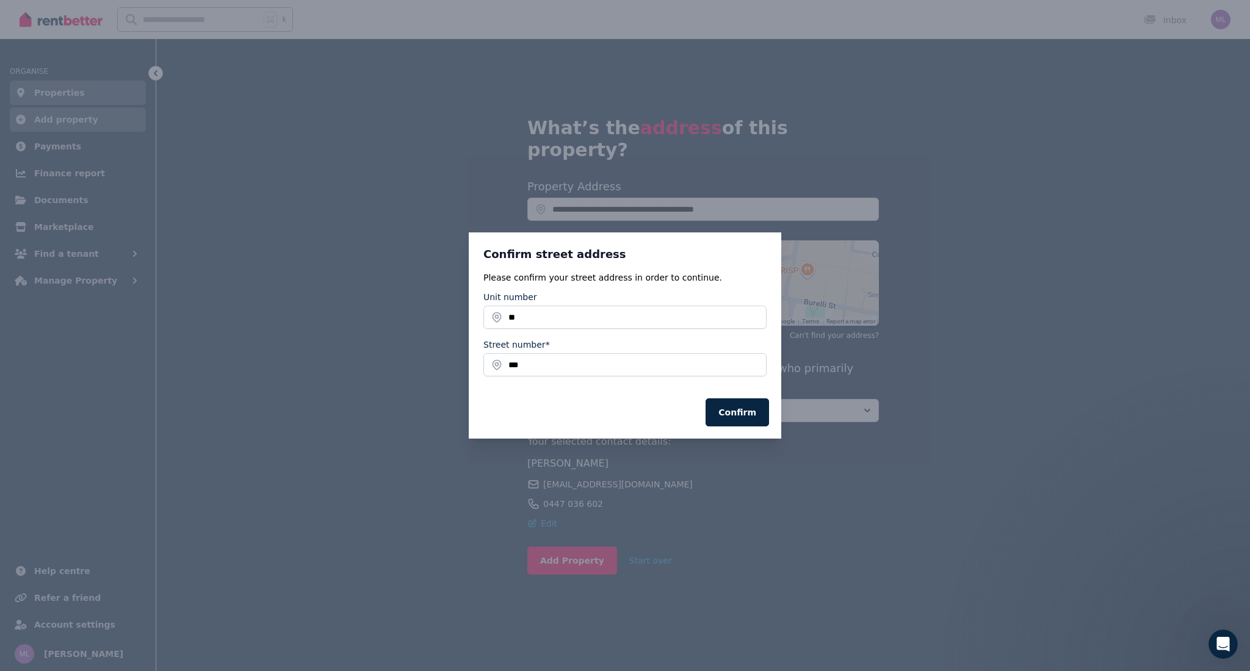
click at [733, 410] on button "Confirm" at bounding box center [736, 412] width 63 height 28
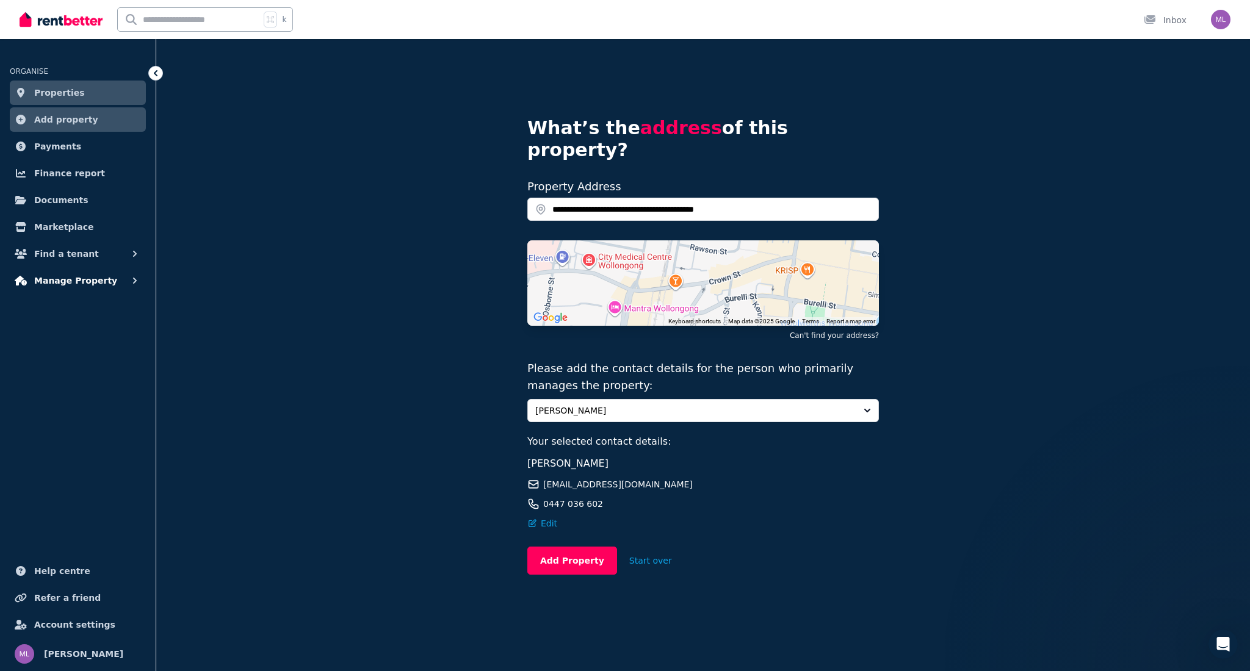
click at [57, 286] on span "Manage Property" at bounding box center [75, 280] width 83 height 15
